Goal: Task Accomplishment & Management: Use online tool/utility

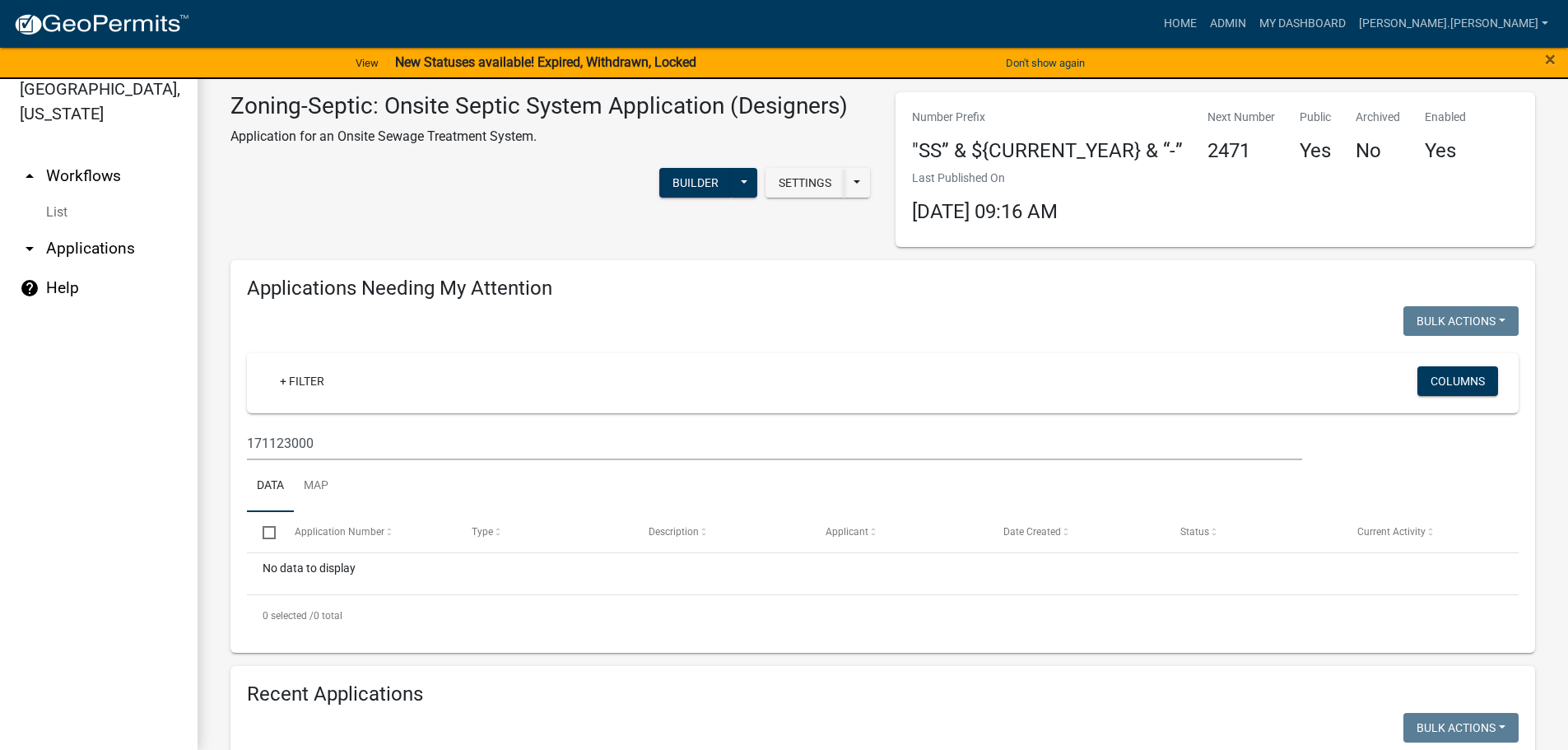
scroll to position [342, 0]
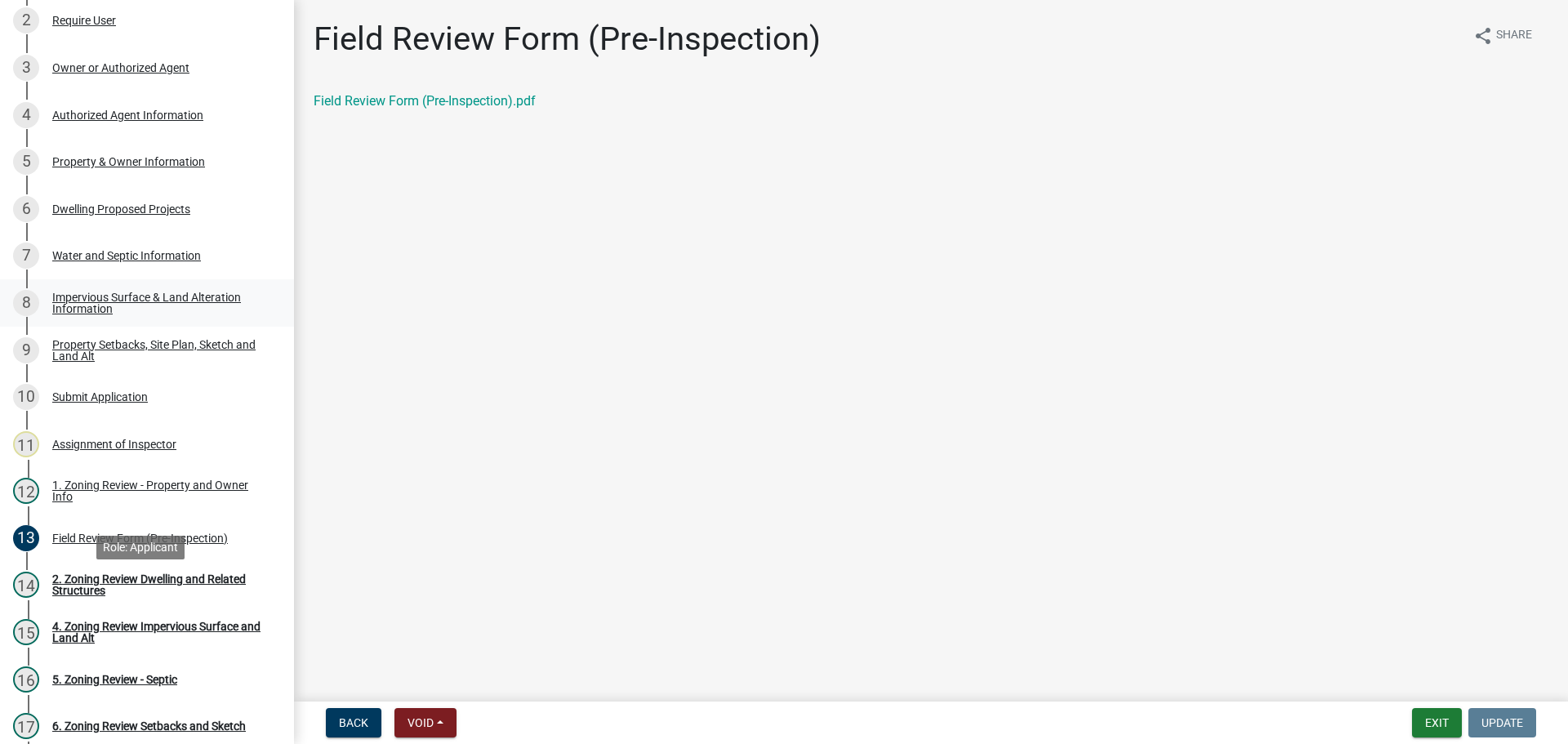
scroll to position [163, 0]
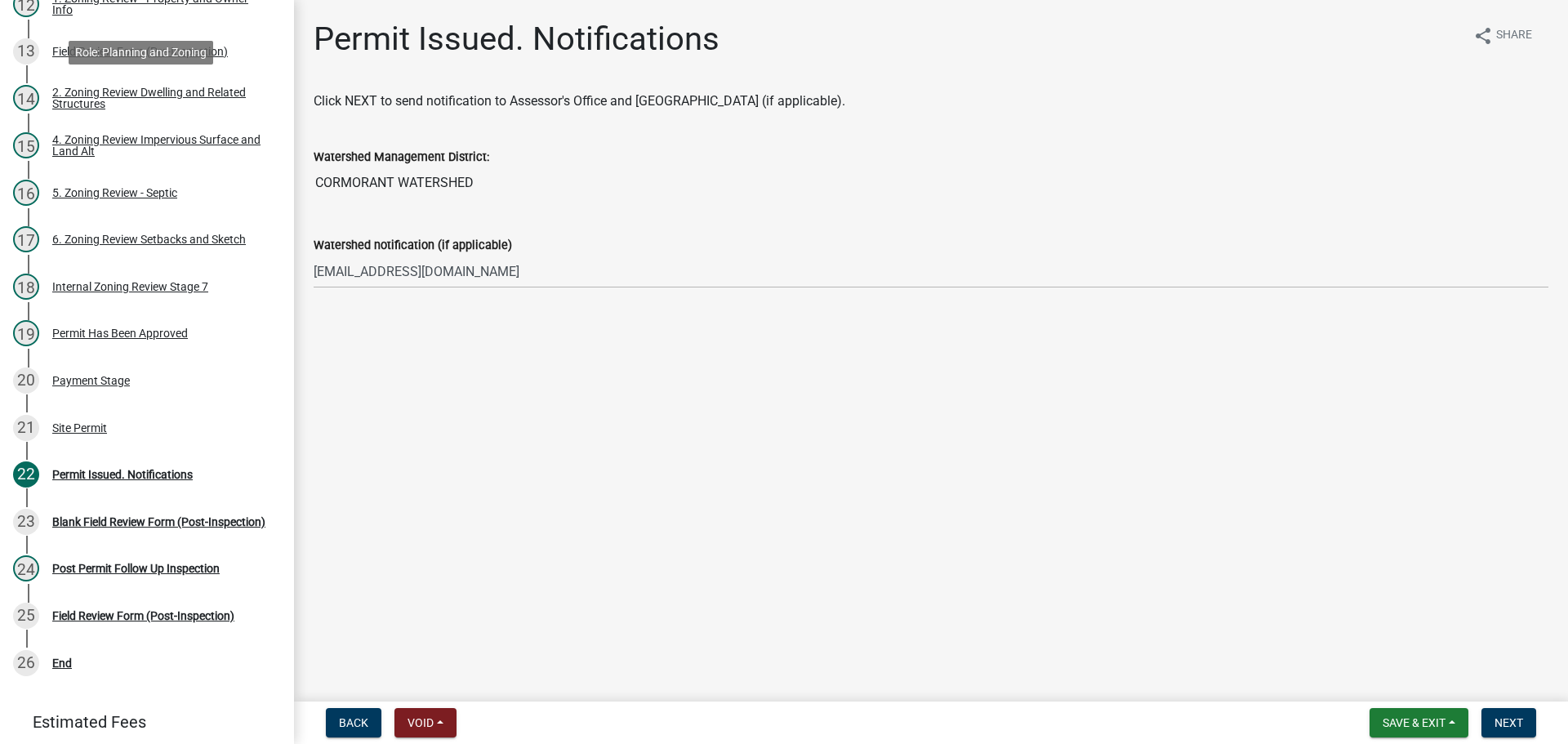
scroll to position [817, 0]
